Goal: Communication & Community: Answer question/provide support

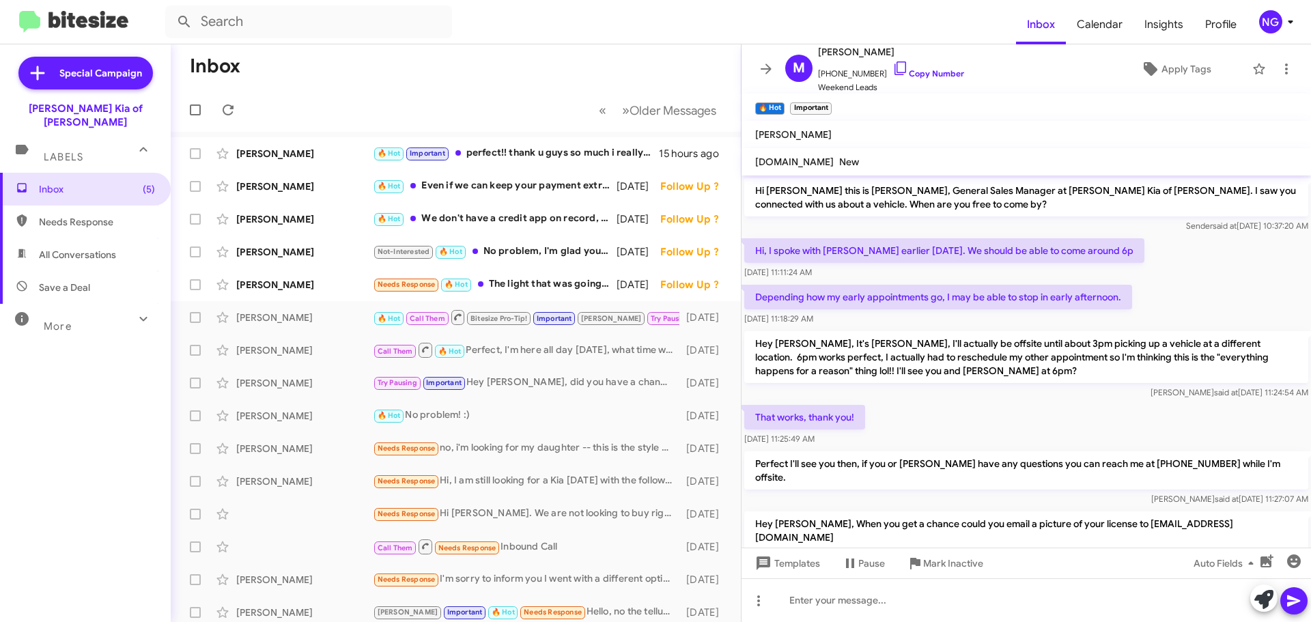
scroll to position [308, 0]
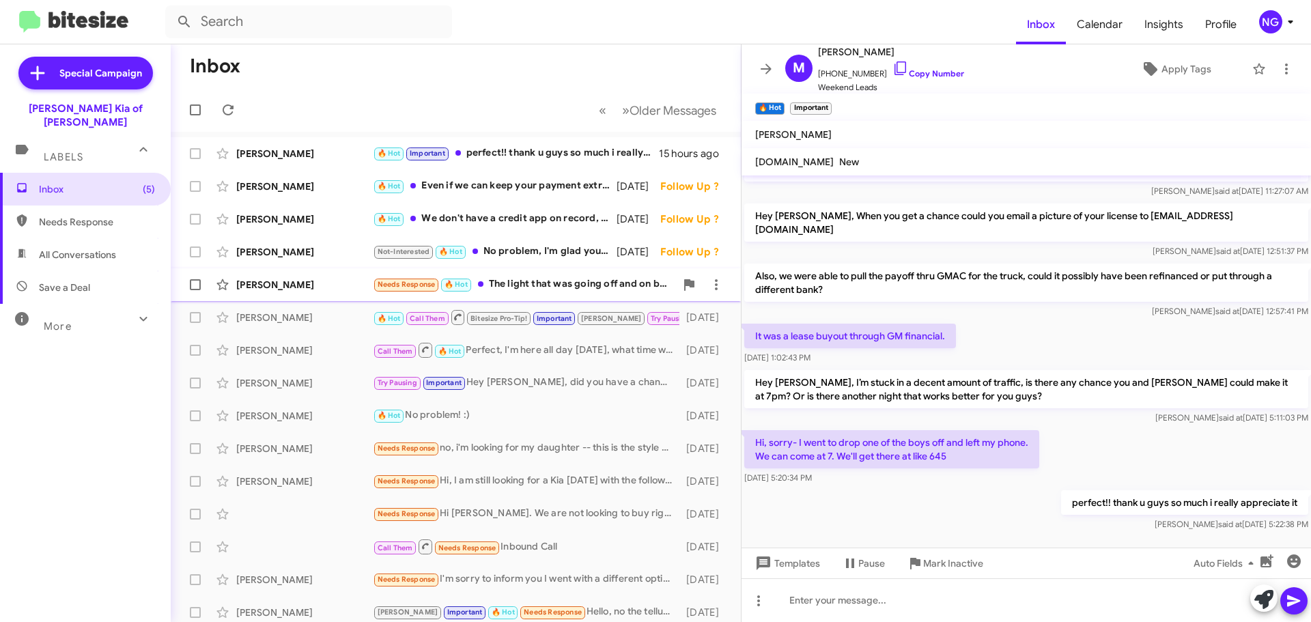
click at [543, 285] on div "Needs Response 🔥 Hot The light that was going off and on back to normal. If it …" at bounding box center [524, 285] width 303 height 16
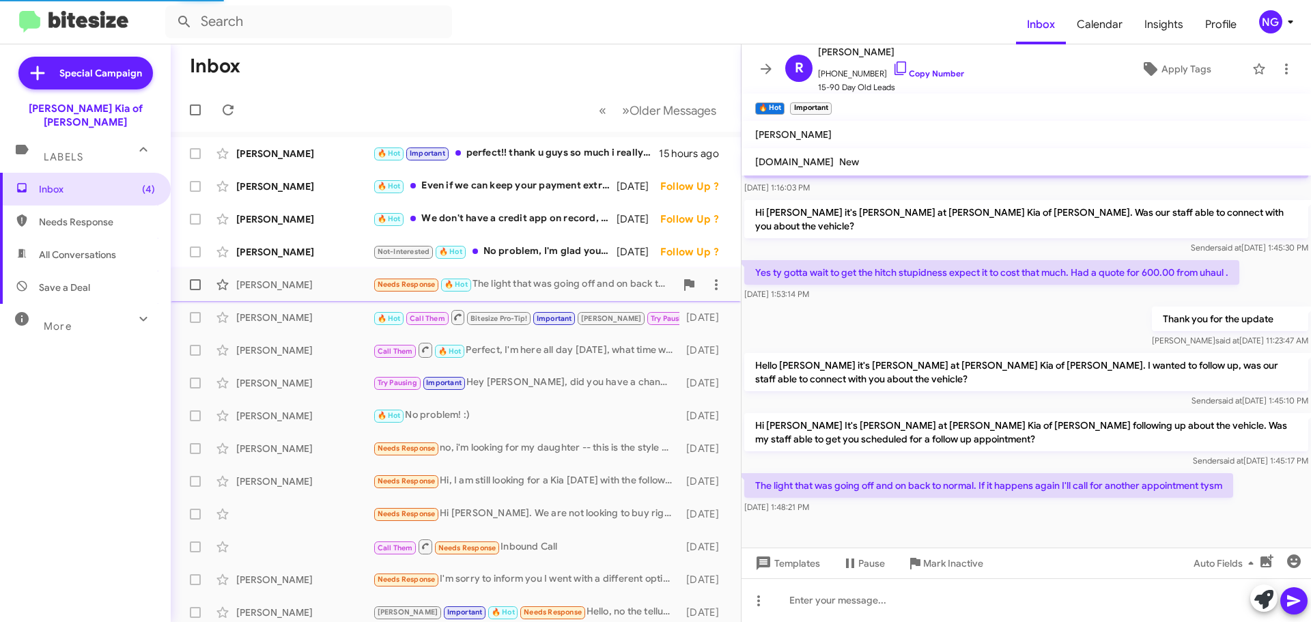
scroll to position [186, 0]
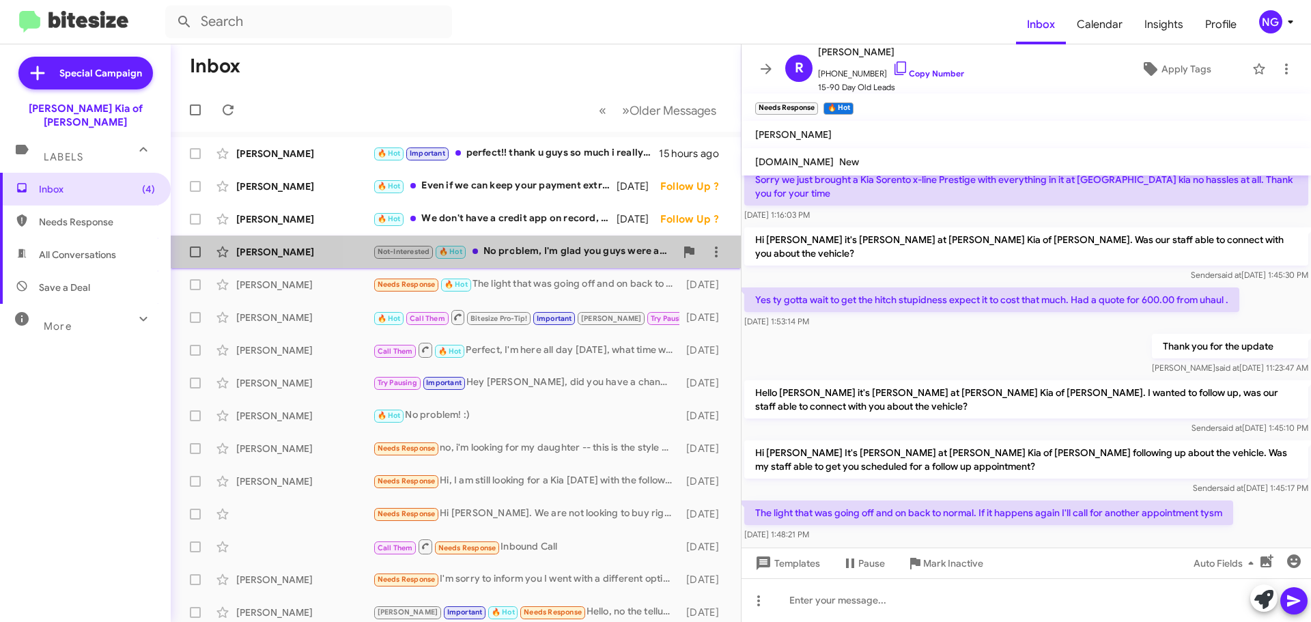
click at [558, 267] on span "[PERSON_NAME] Not-Interested 🔥 Hot No problem, I'm glad you guys were able to c…" at bounding box center [456, 252] width 570 height 33
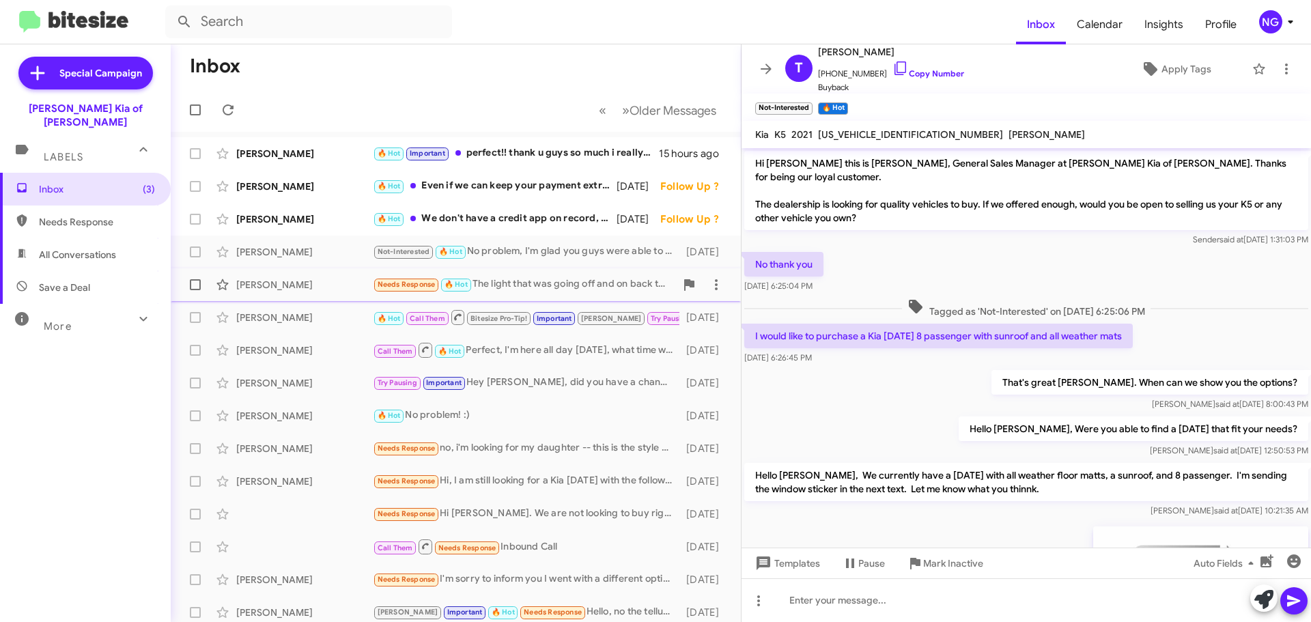
click at [550, 268] on span "[PERSON_NAME] Needs Response 🔥 Hot The light that was going off and on back to …" at bounding box center [456, 284] width 570 height 33
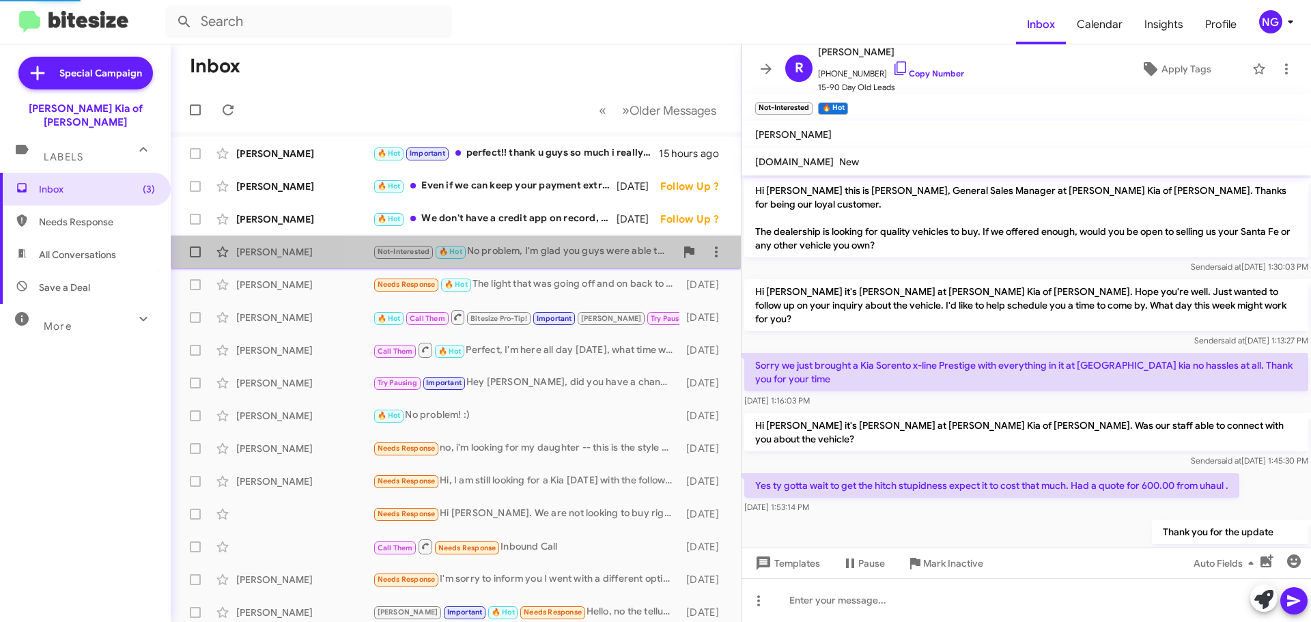
click at [545, 260] on div "Not-Interested 🔥 Hot No problem, I'm glad you guys were able to connect, I'll p…" at bounding box center [524, 252] width 303 height 16
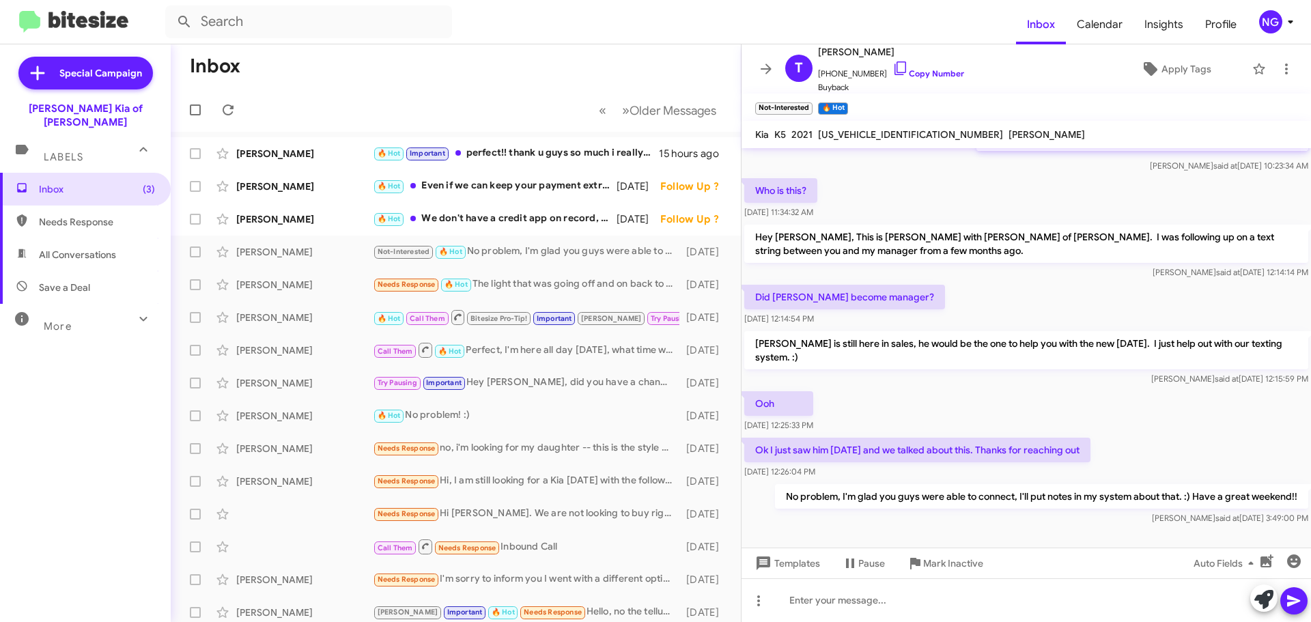
scroll to position [844, 0]
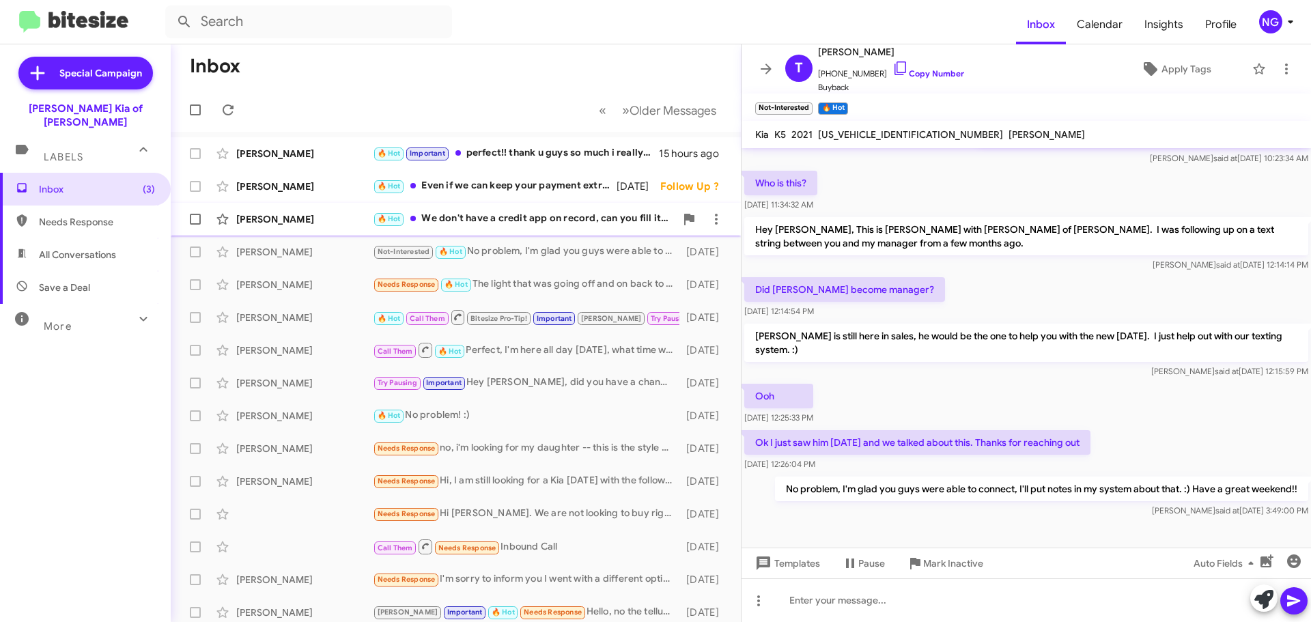
click at [473, 214] on div "🔥 Hot We don't have a credit app on record, can you fill it out if i send you t…" at bounding box center [524, 219] width 303 height 16
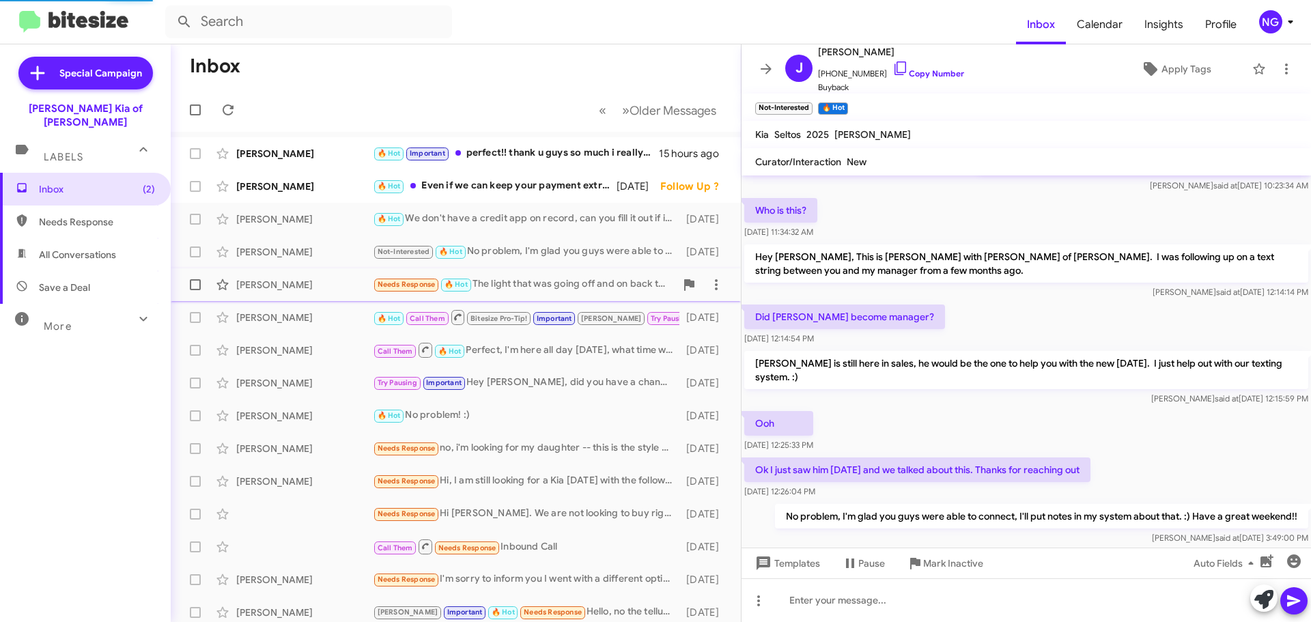
scroll to position [408, 0]
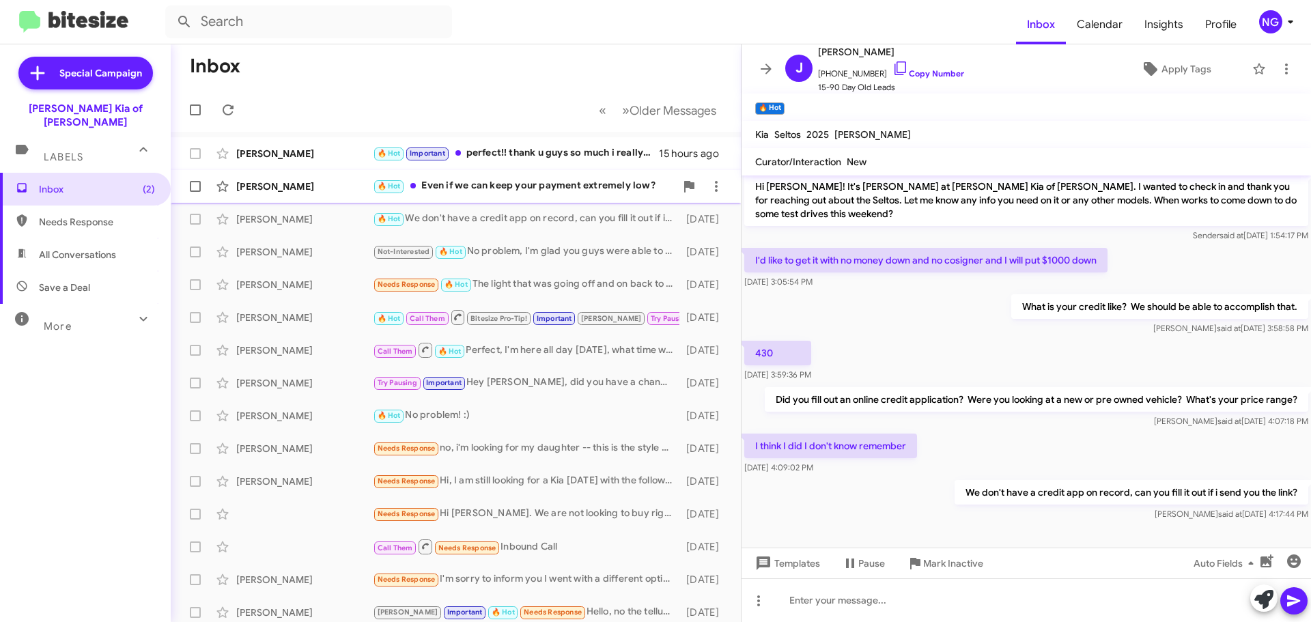
click at [510, 176] on div "[PERSON_NAME] 🔥 Hot Even if we can keep your payment extremely low? [DATE] Foll…" at bounding box center [456, 186] width 548 height 27
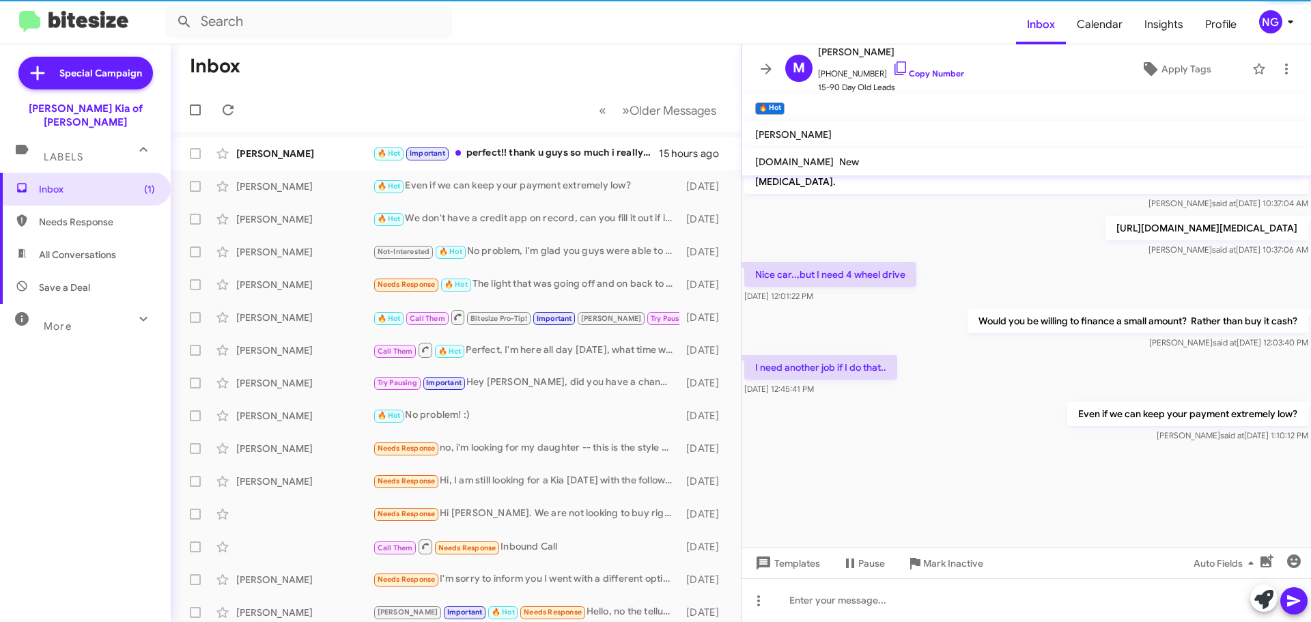
scroll to position [1964, 0]
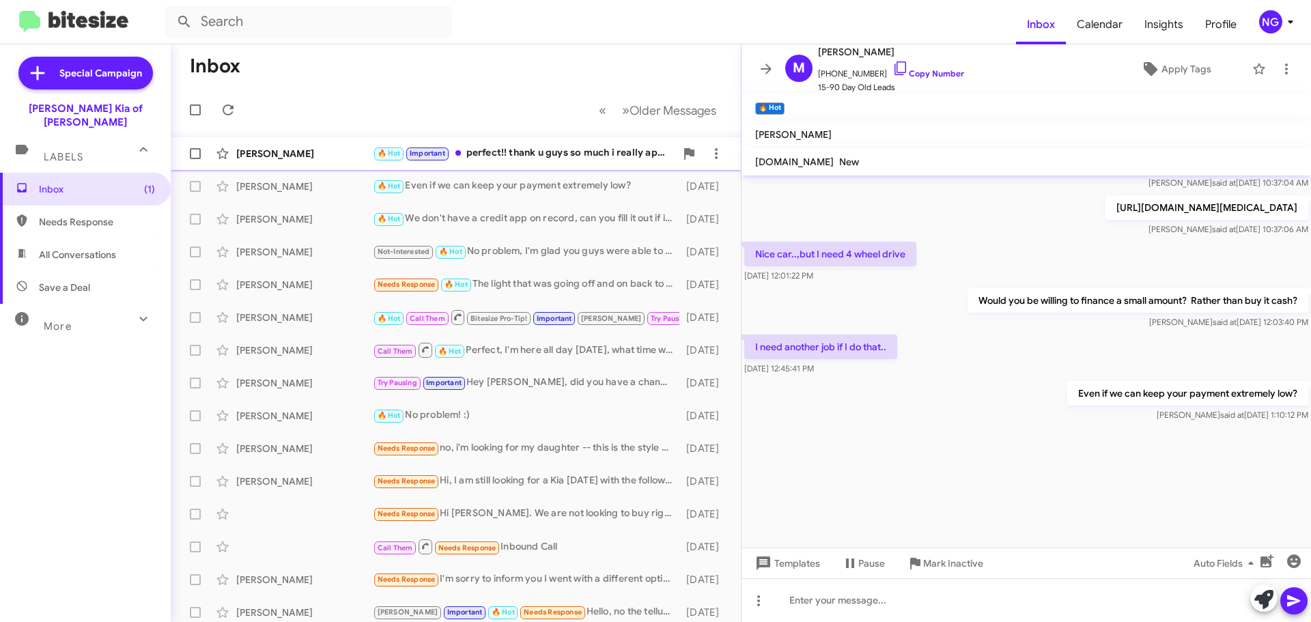
click at [479, 140] on div "[PERSON_NAME] 🔥 Hot Important perfect!! thank u guys so much i really appreciat…" at bounding box center [456, 153] width 548 height 27
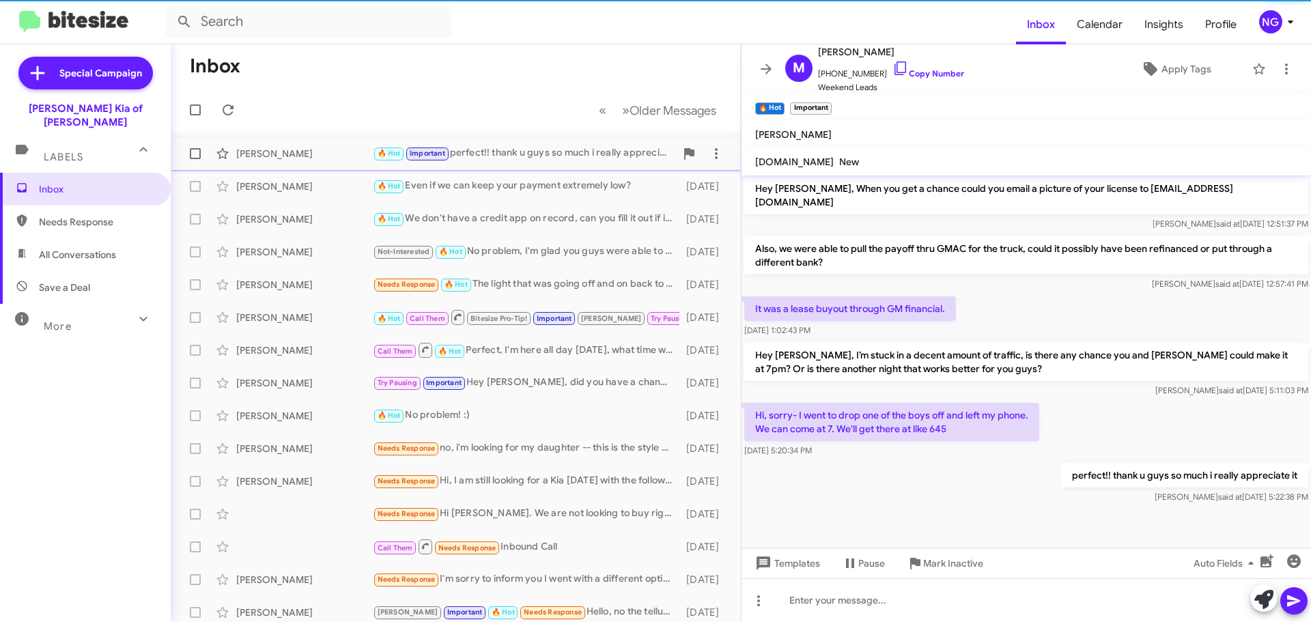
scroll to position [308, 0]
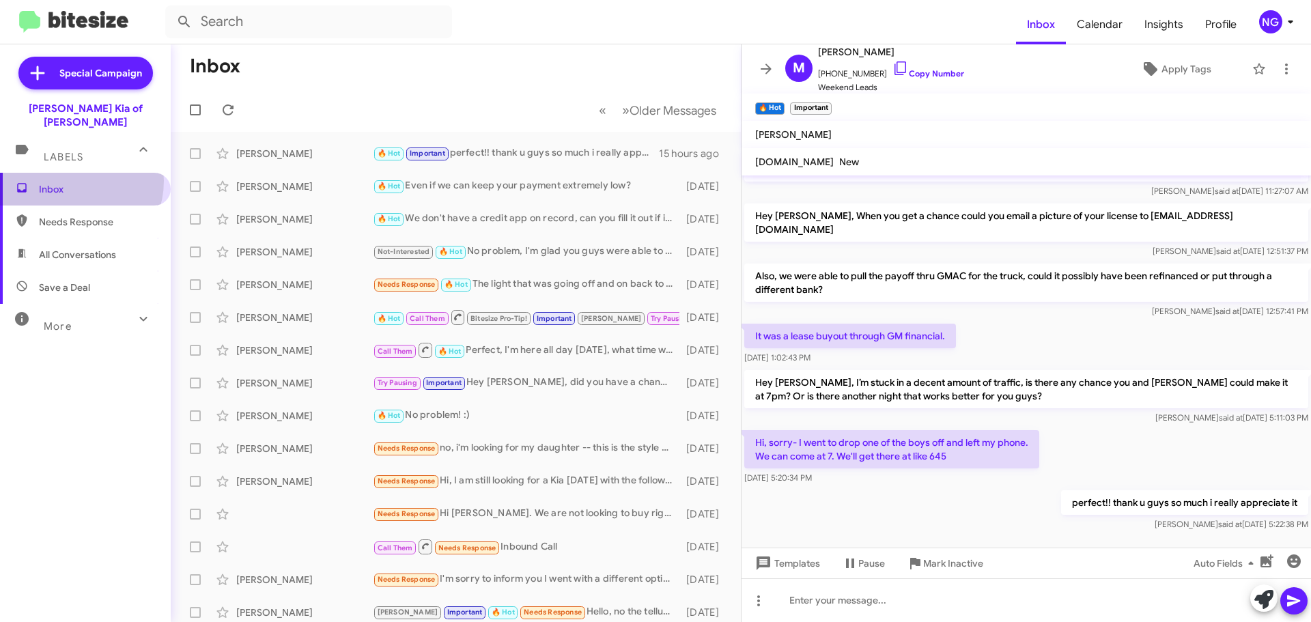
click at [71, 173] on span "Inbox" at bounding box center [85, 189] width 171 height 33
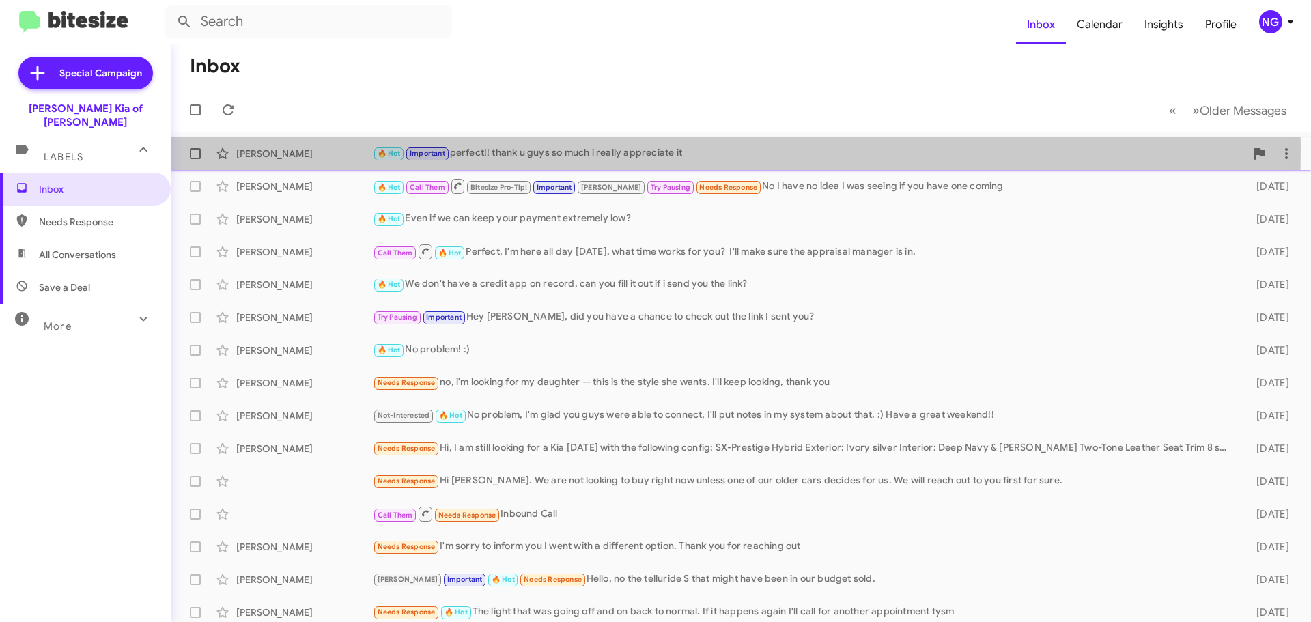
click at [514, 150] on div "🔥 Hot Important perfect!! thank u guys so much i really appreciate it" at bounding box center [809, 153] width 873 height 16
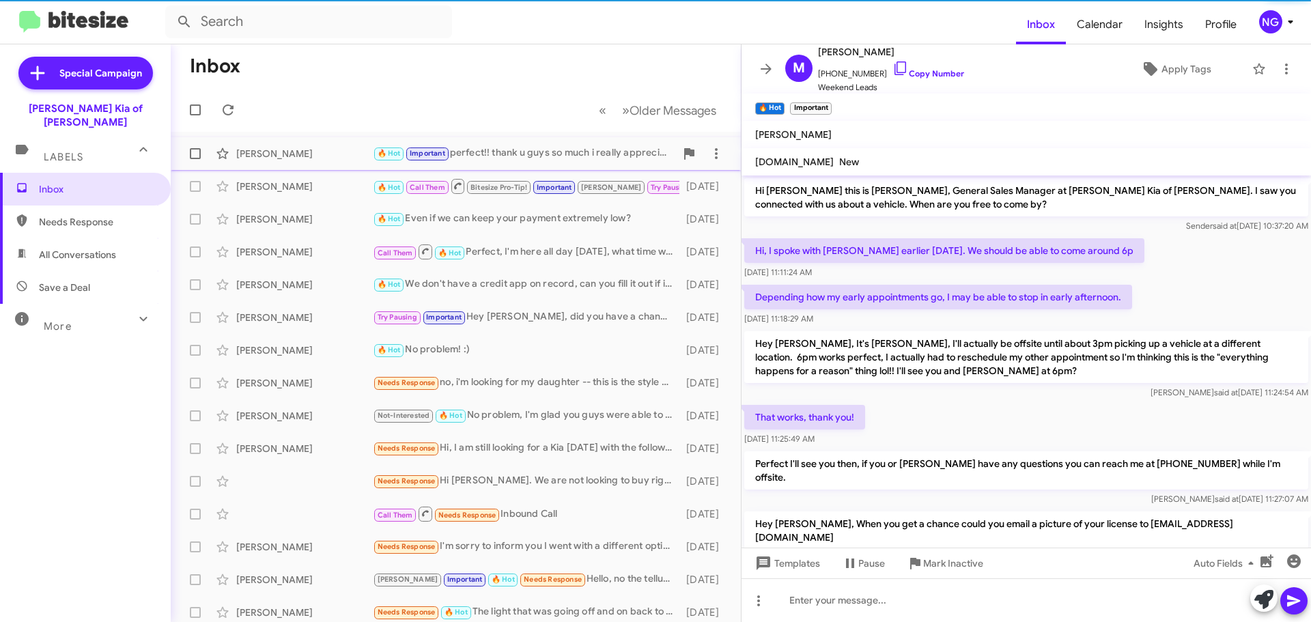
scroll to position [308, 0]
